Goal: Find contact information: Find contact information

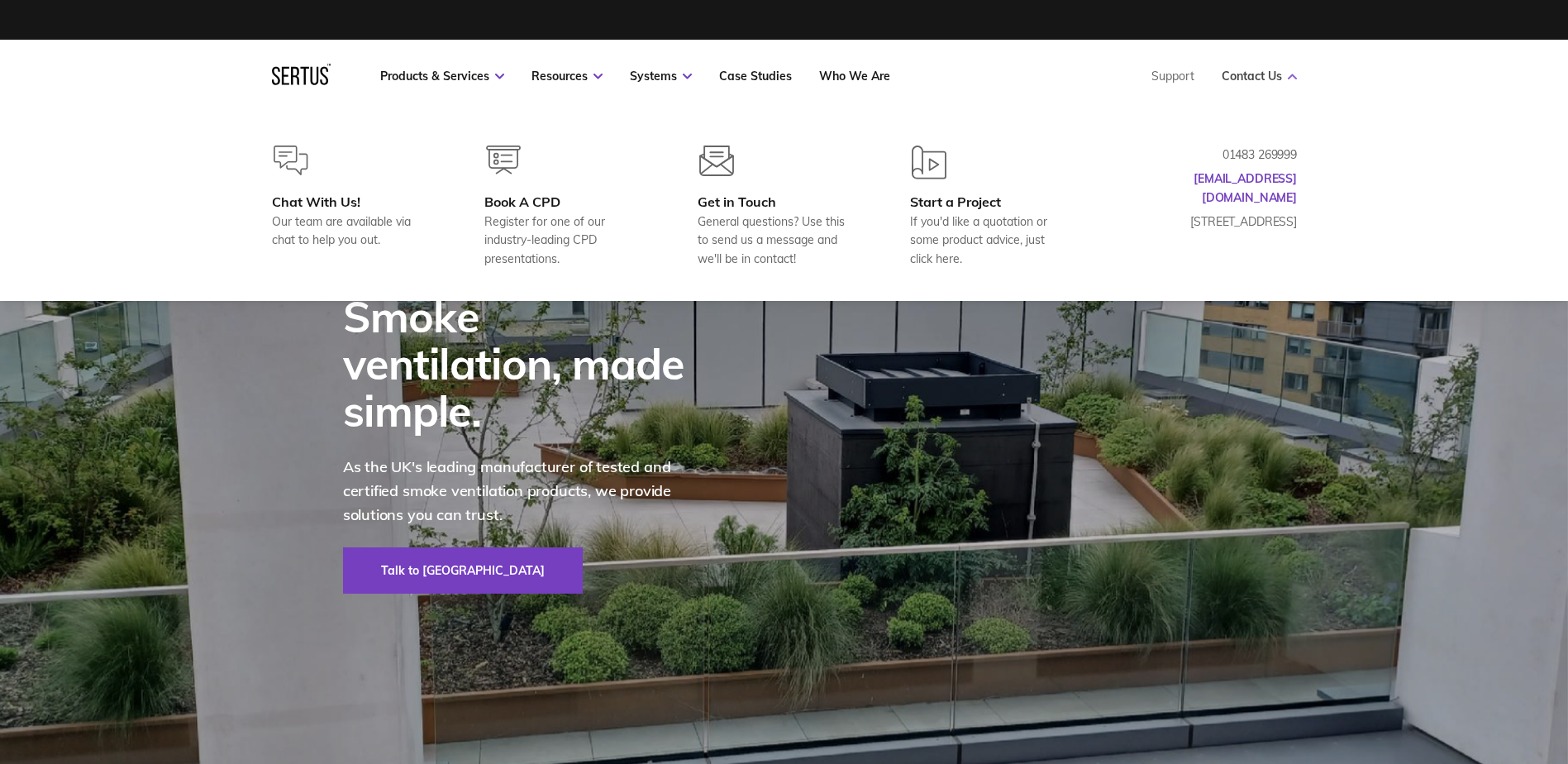
click at [1271, 68] on link "Contact Us" at bounding box center [1259, 76] width 75 height 15
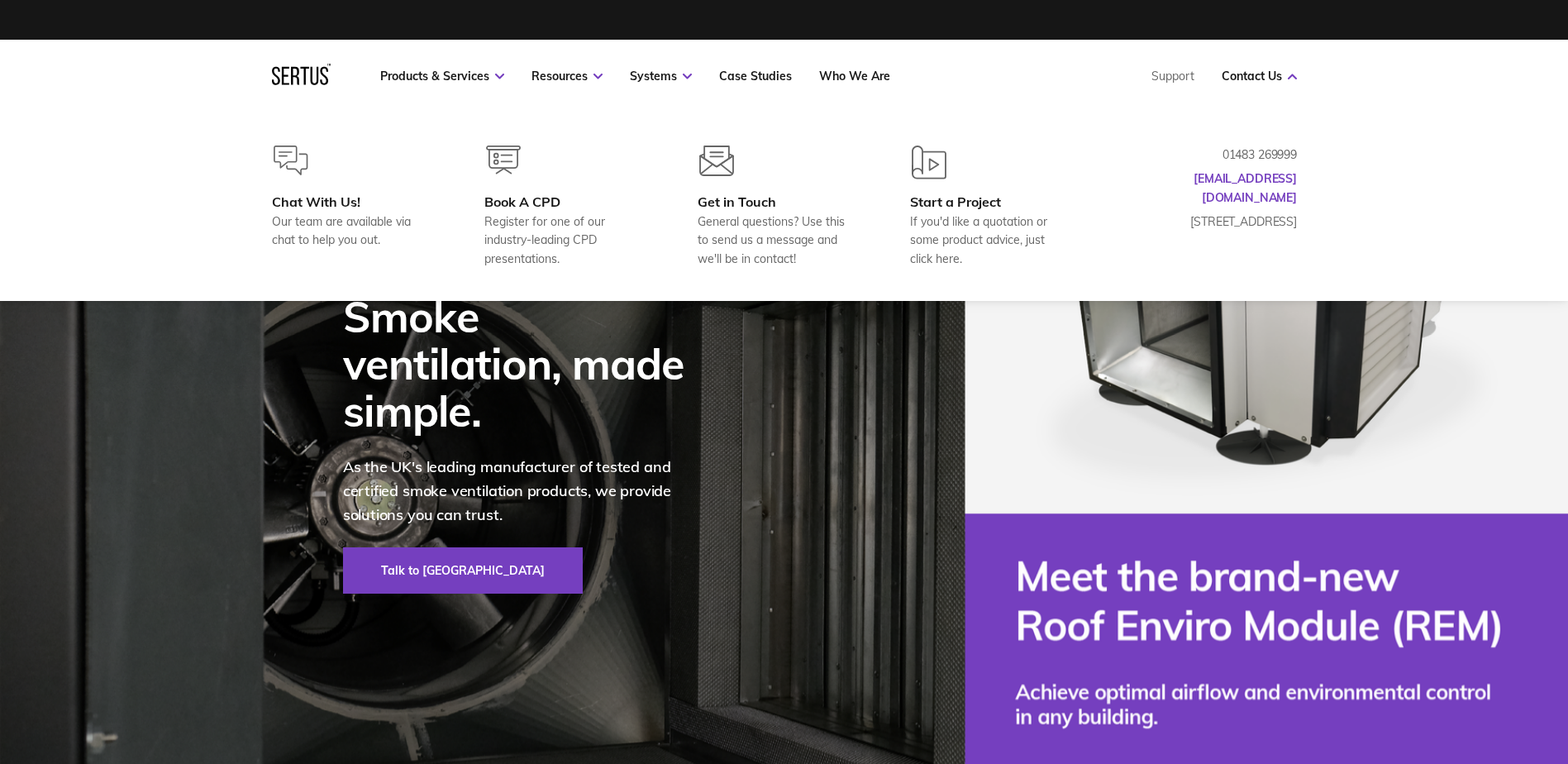
click at [1265, 153] on p "01483 269999" at bounding box center [1214, 154] width 165 height 18
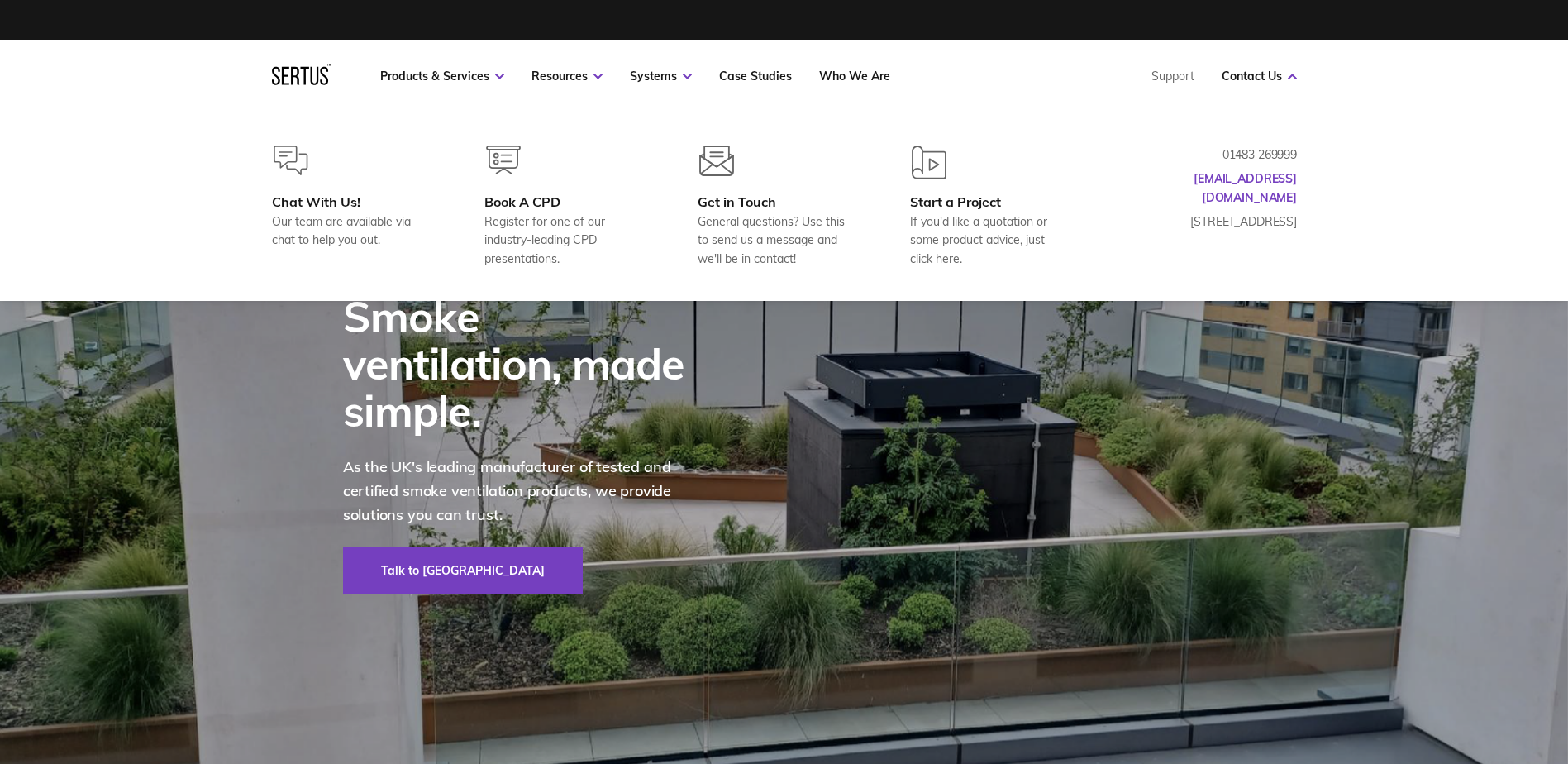
drag, startPoint x: 1222, startPoint y: 147, endPoint x: 1244, endPoint y: 149, distance: 22.1
click at [1244, 149] on p "01483 269999" at bounding box center [1214, 154] width 165 height 18
drag, startPoint x: 1216, startPoint y: 150, endPoint x: 1273, endPoint y: 147, distance: 57.1
click at [1273, 147] on p "01483 269999" at bounding box center [1214, 154] width 165 height 18
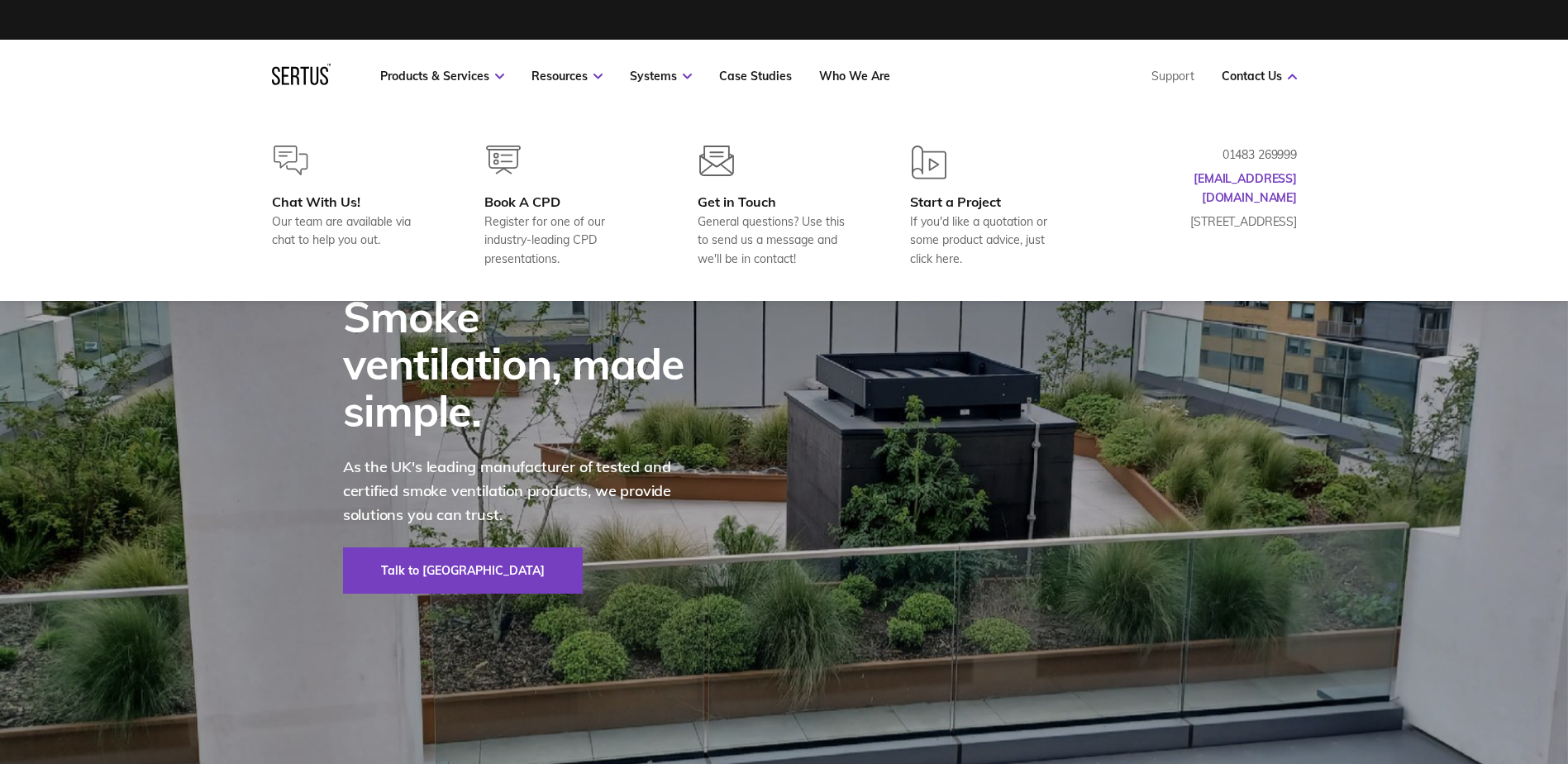
click at [1273, 147] on p "01483 269999" at bounding box center [1214, 154] width 165 height 18
drag, startPoint x: 1226, startPoint y: 154, endPoint x: 1297, endPoint y: 147, distance: 71.3
click at [1321, 154] on div "Chat With Us! Our team are available via chat to help you out. Book A CPD Regis…" at bounding box center [784, 206] width 1091 height 123
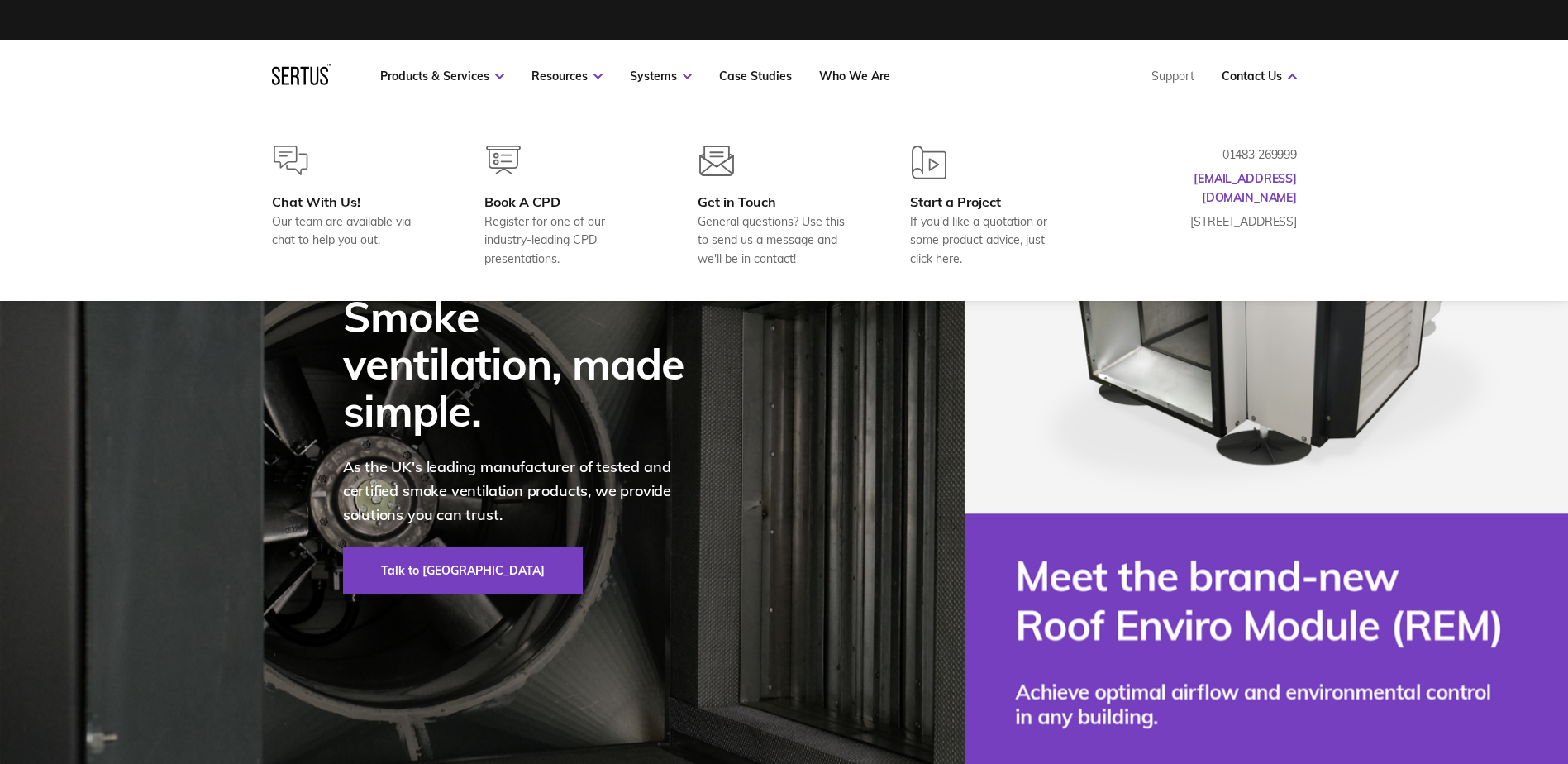
drag, startPoint x: 1255, startPoint y: 110, endPoint x: 1208, endPoint y: 135, distance: 53.2
drag, startPoint x: 1208, startPoint y: 135, endPoint x: 1141, endPoint y: 159, distance: 71.2
click at [1145, 159] on p "01483 269999" at bounding box center [1214, 154] width 165 height 18
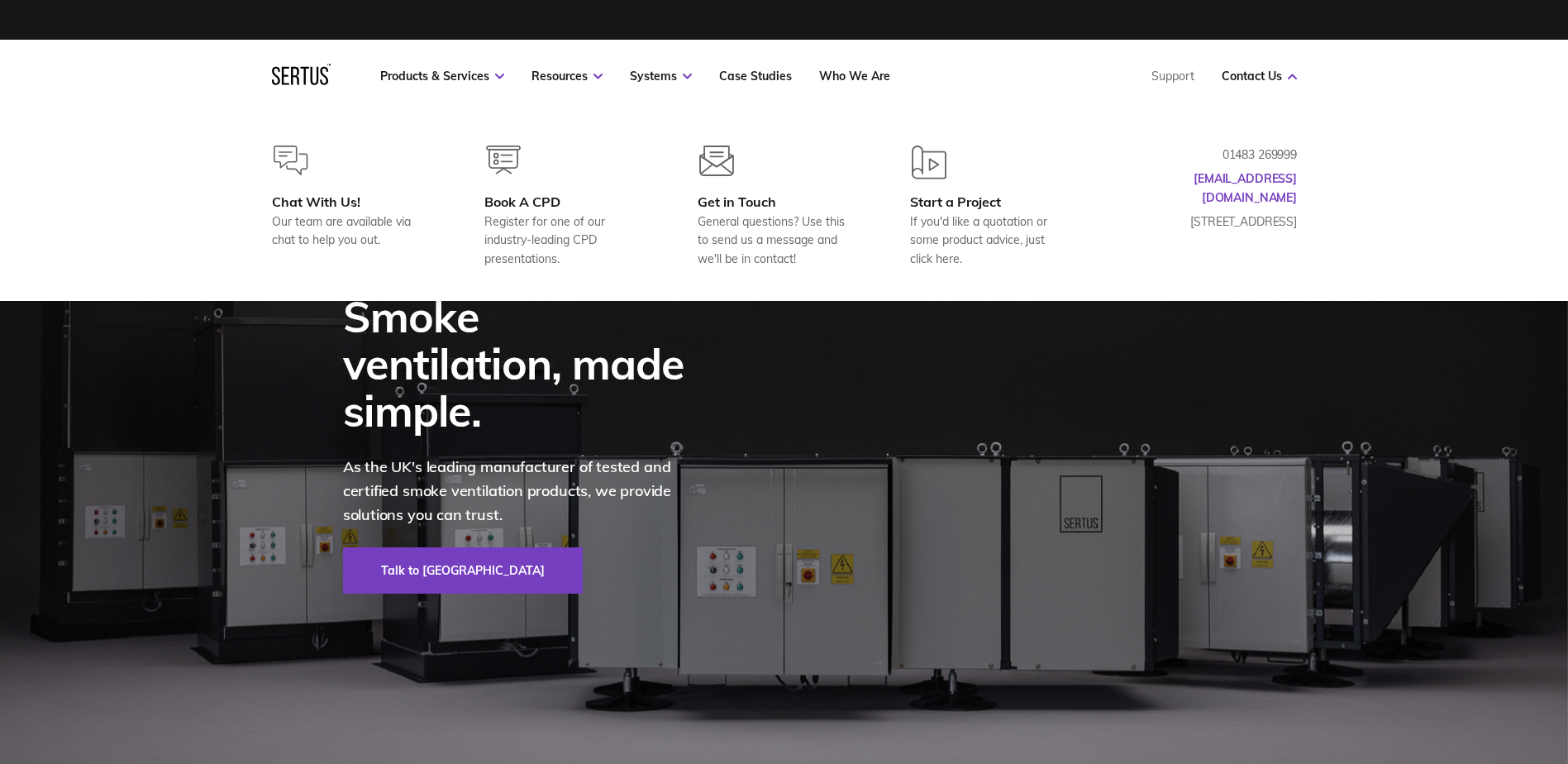
drag, startPoint x: 1215, startPoint y: 149, endPoint x: 1280, endPoint y: 151, distance: 65.0
click at [1285, 151] on p "01483 269999" at bounding box center [1214, 154] width 165 height 18
click at [1254, 151] on p "01483 269999" at bounding box center [1214, 154] width 165 height 18
click at [1254, 154] on p "01483 269999" at bounding box center [1214, 154] width 165 height 18
click at [1236, 151] on p "01483 269999" at bounding box center [1214, 154] width 165 height 18
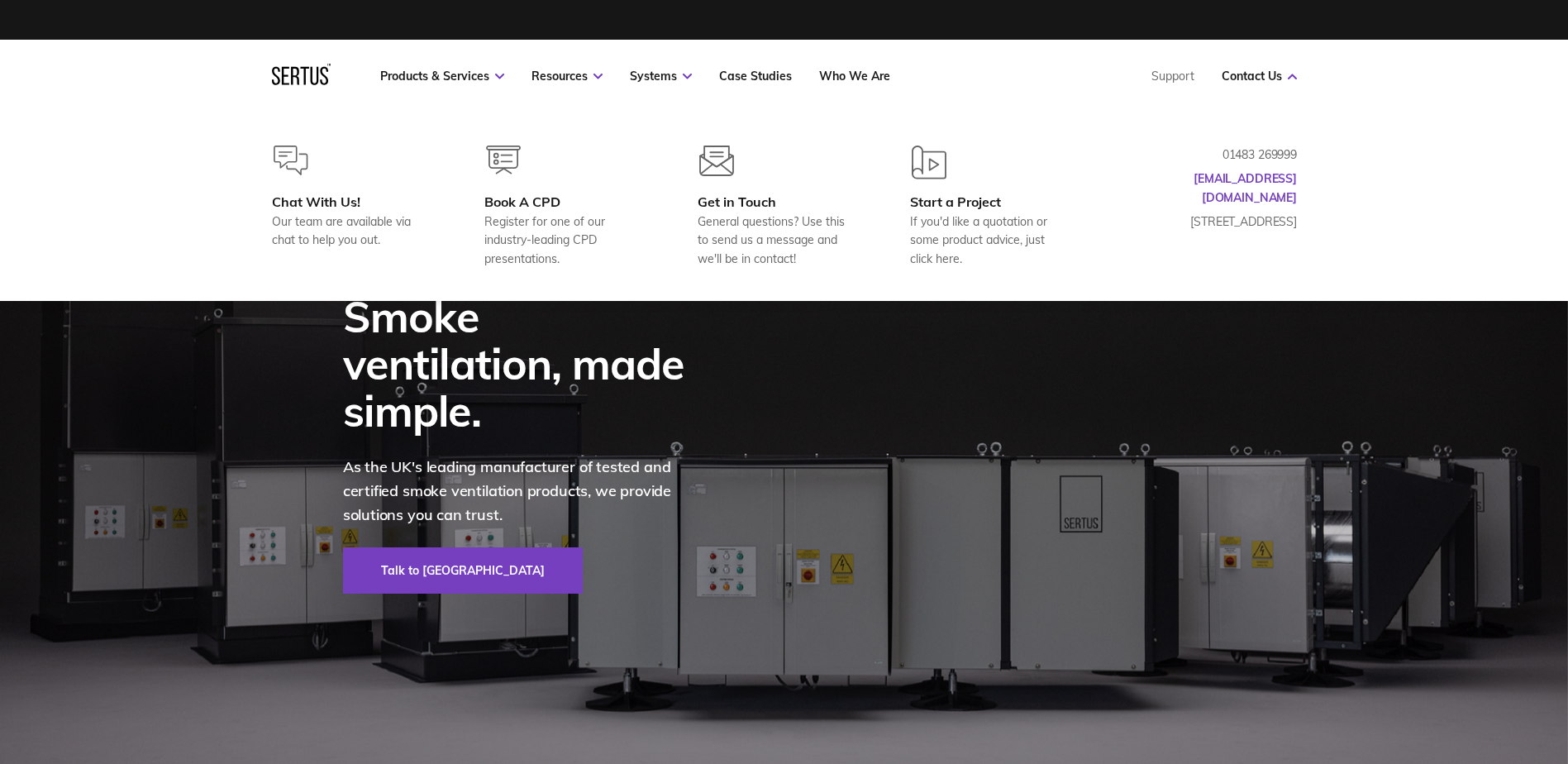
click at [1236, 151] on p "01483 269999" at bounding box center [1214, 154] width 165 height 18
